Goal: Transaction & Acquisition: Purchase product/service

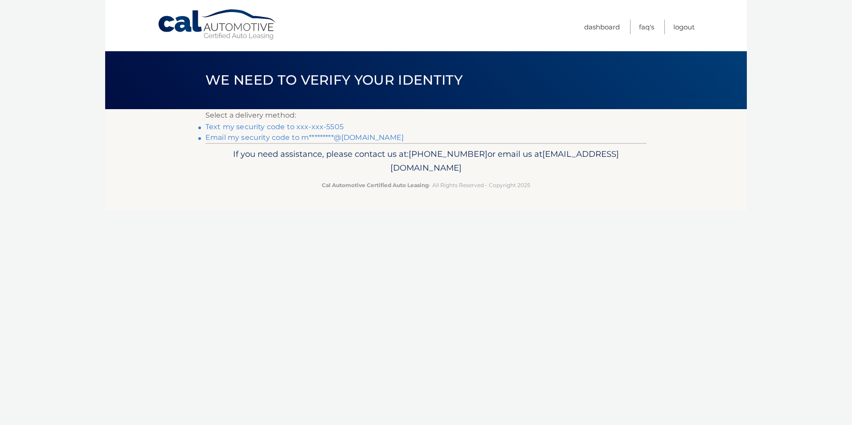
click at [337, 129] on link "Text my security code to xxx-xxx-5505" at bounding box center [275, 127] width 138 height 8
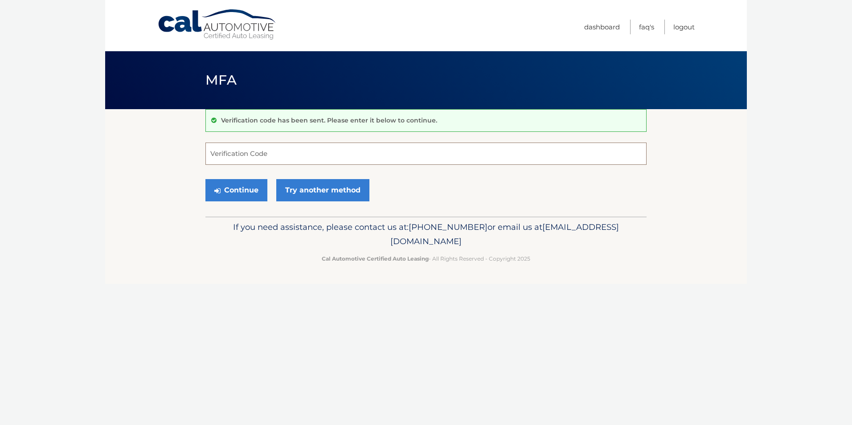
click at [476, 161] on input "Verification Code" at bounding box center [426, 154] width 441 height 22
type input "890264"
click at [206, 179] on button "Continue" at bounding box center [237, 190] width 62 height 22
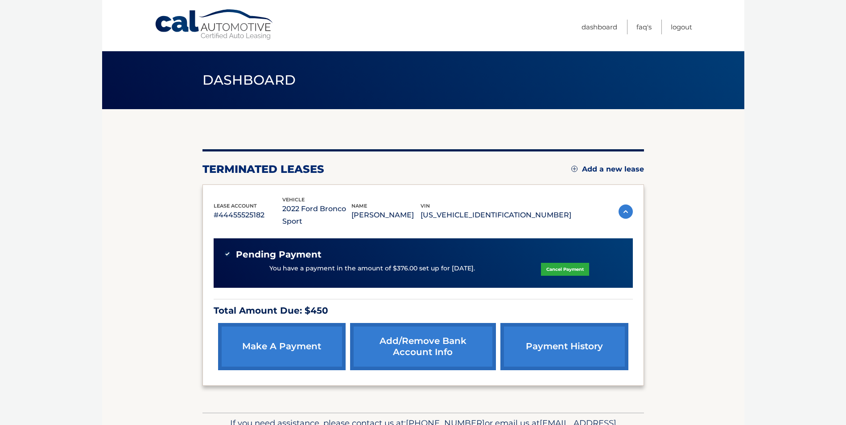
click at [564, 333] on link "payment history" at bounding box center [564, 346] width 128 height 47
click at [551, 263] on link "Cancel Payment" at bounding box center [565, 269] width 48 height 13
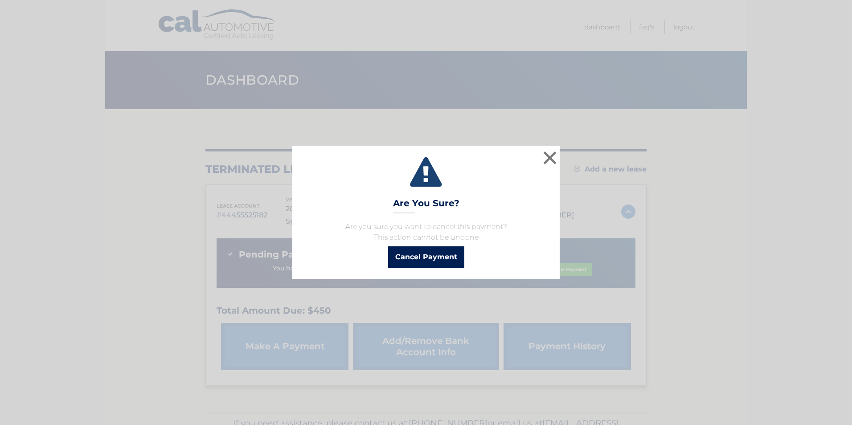
click at [444, 257] on button "Cancel Payment" at bounding box center [426, 257] width 76 height 21
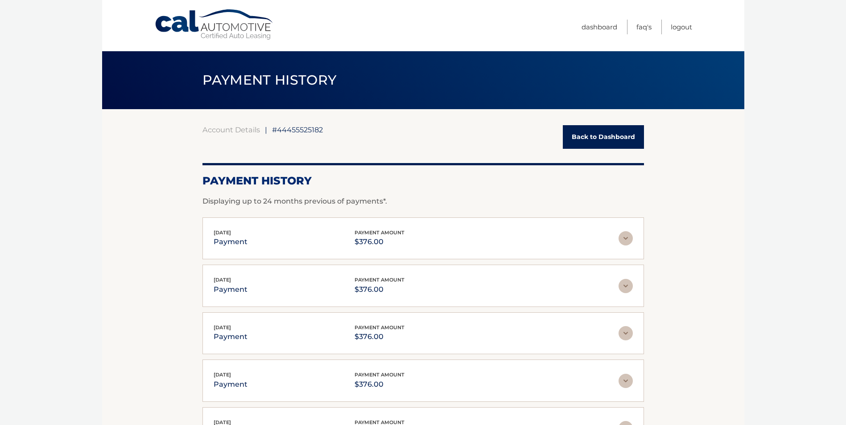
click at [628, 240] on img at bounding box center [625, 238] width 14 height 14
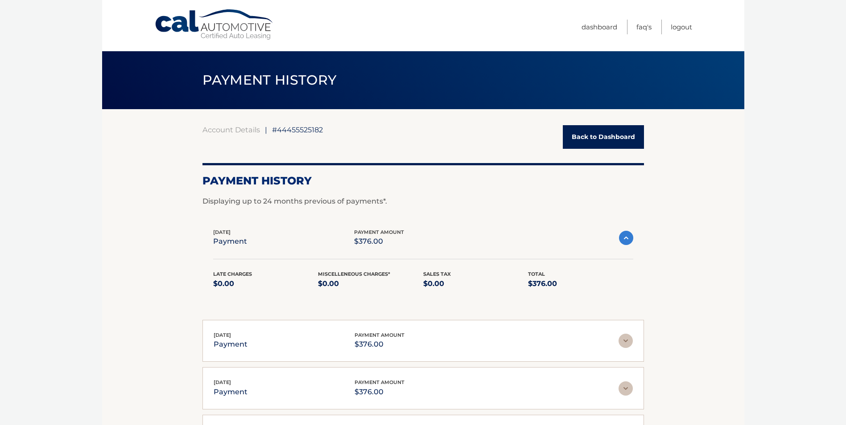
click at [628, 240] on img at bounding box center [626, 238] width 14 height 14
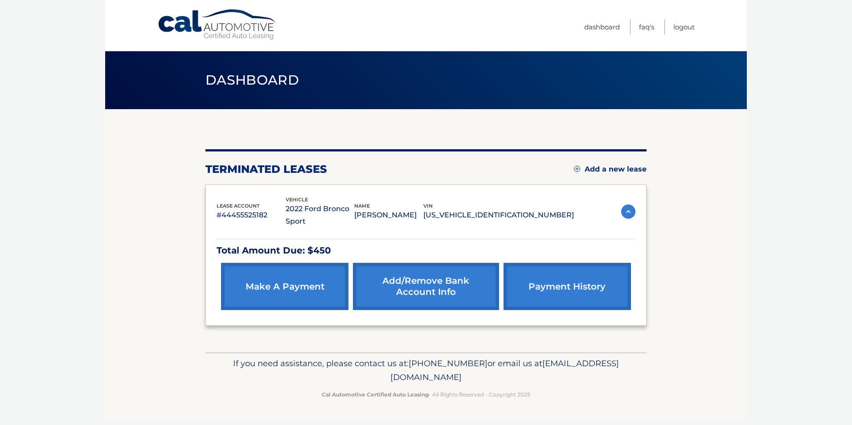
click at [299, 273] on link "make a payment" at bounding box center [285, 286] width 128 height 47
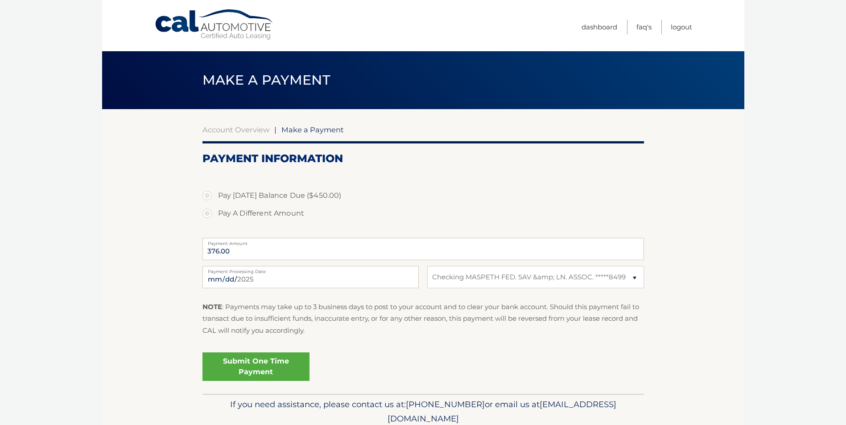
select select "YzMwM2JmMDctMWFhNS00NDk0LWE3NGItYzdiMjNlMDljY2Y5"
click at [338, 248] on input "376.00" at bounding box center [422, 249] width 441 height 22
click at [275, 195] on label "Pay [DATE] Balance Due ($450.00)" at bounding box center [422, 196] width 441 height 18
click at [215, 195] on input "Pay [DATE] Balance Due ($450.00)" at bounding box center [210, 194] width 9 height 14
radio input "true"
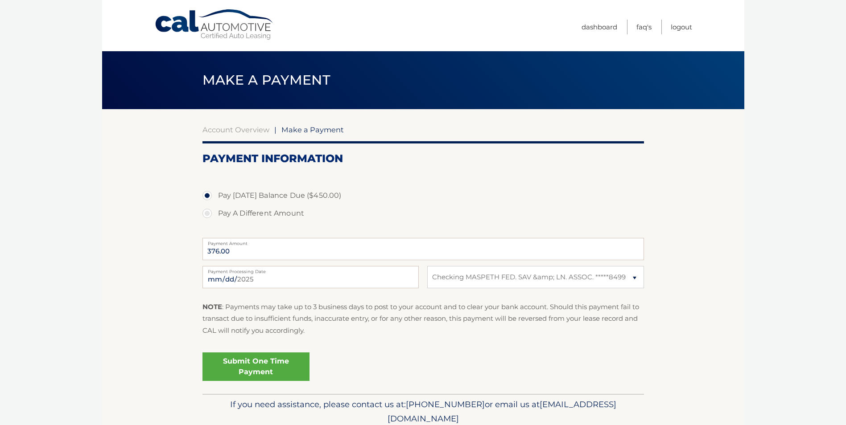
type input "450.00"
click at [260, 276] on input "[DATE]" at bounding box center [310, 277] width 216 height 22
type input "[DATE]"
click at [284, 365] on link "Submit One Time Payment" at bounding box center [255, 367] width 107 height 29
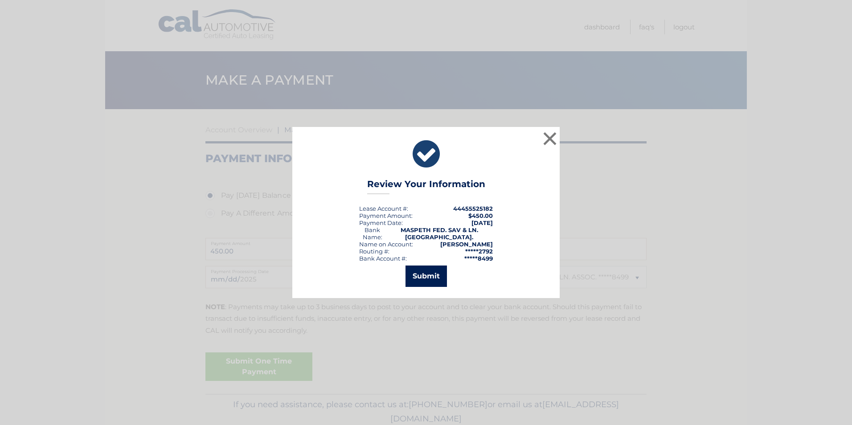
click at [433, 276] on button "Submit" at bounding box center [426, 276] width 41 height 21
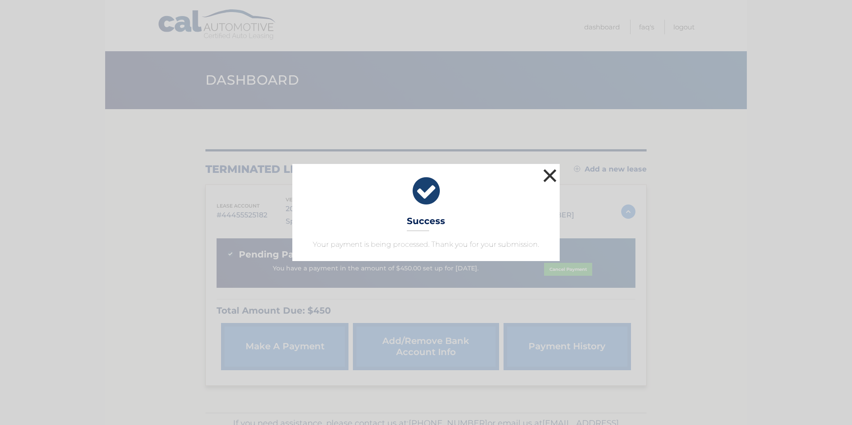
click at [550, 173] on button "×" at bounding box center [550, 176] width 18 height 18
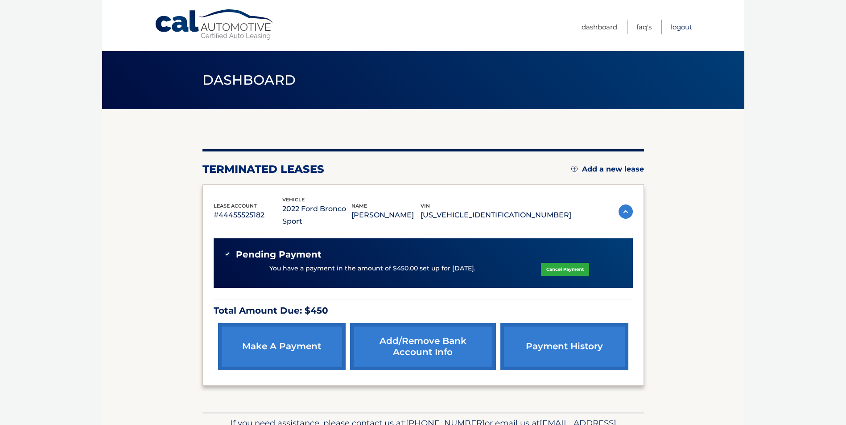
click at [676, 26] on link "Logout" at bounding box center [681, 27] width 21 height 15
